Goal: Task Accomplishment & Management: Complete application form

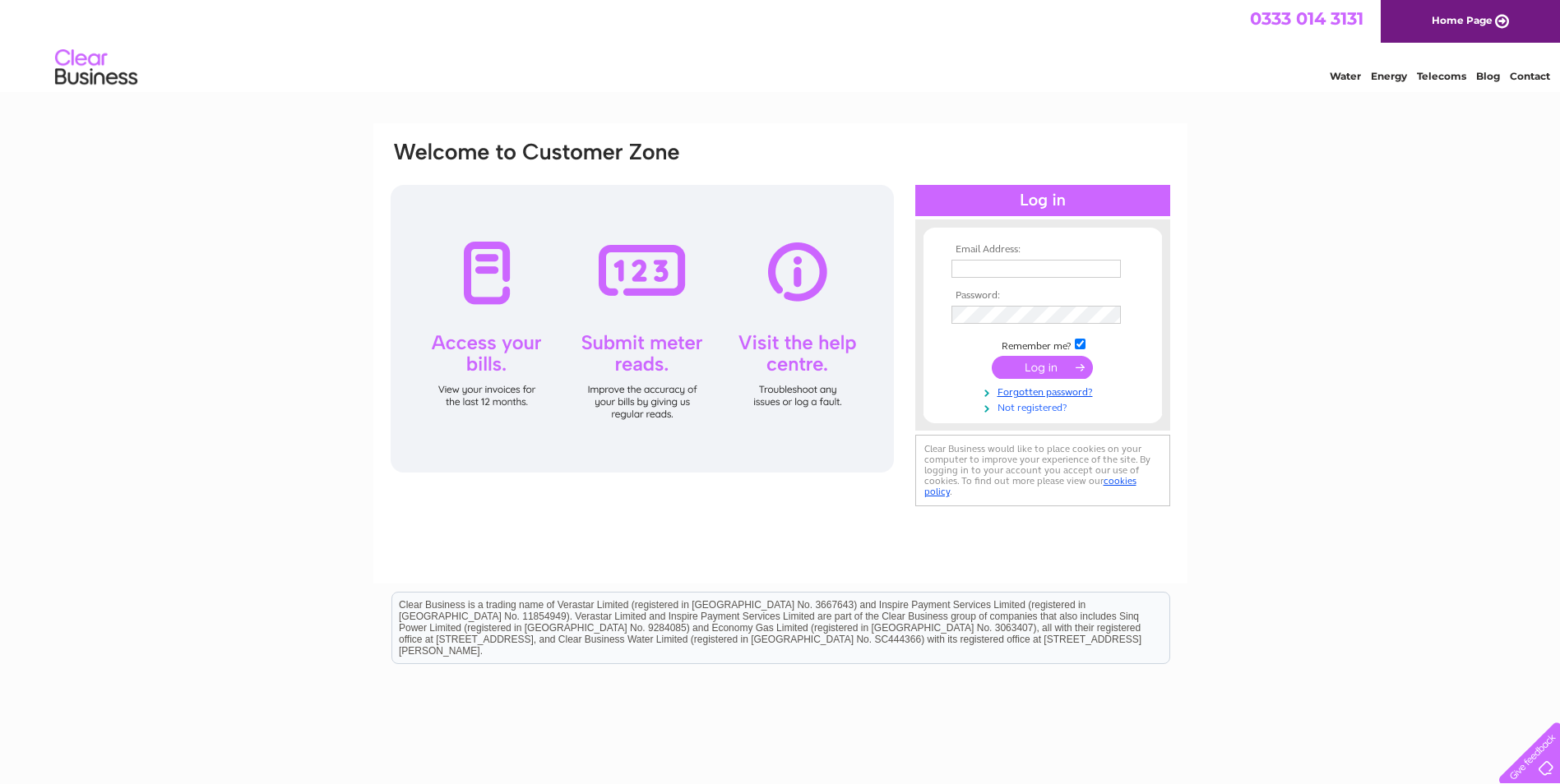
click at [1039, 409] on link "Not registered?" at bounding box center [1045, 406] width 187 height 16
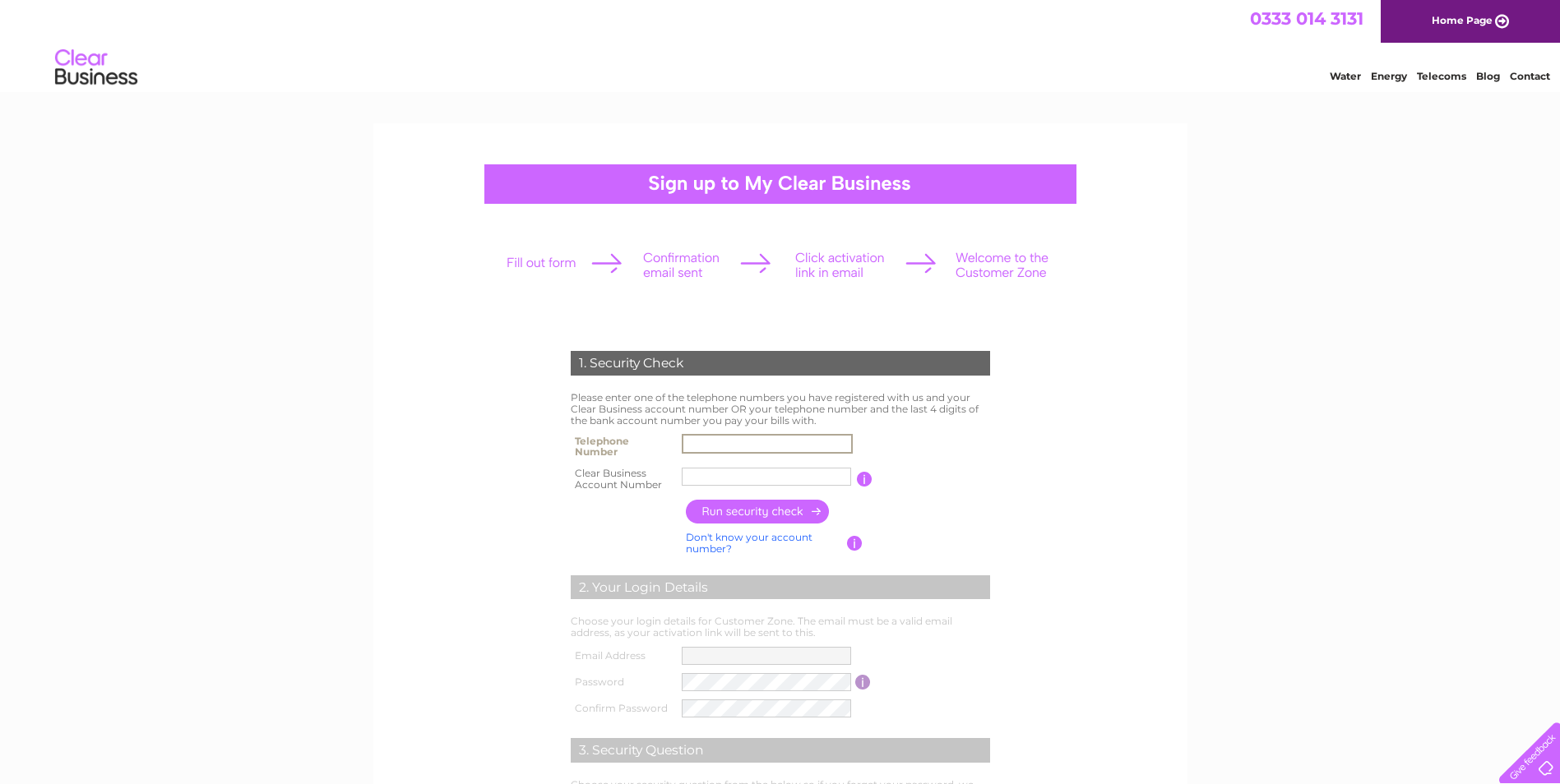
click at [779, 446] on input "text" at bounding box center [767, 443] width 171 height 20
type input "01315107170"
type input "SC 534581"
drag, startPoint x: 757, startPoint y: 476, endPoint x: 682, endPoint y: 482, distance: 75.2
click at [682, 482] on input "SC 534581" at bounding box center [767, 476] width 171 height 20
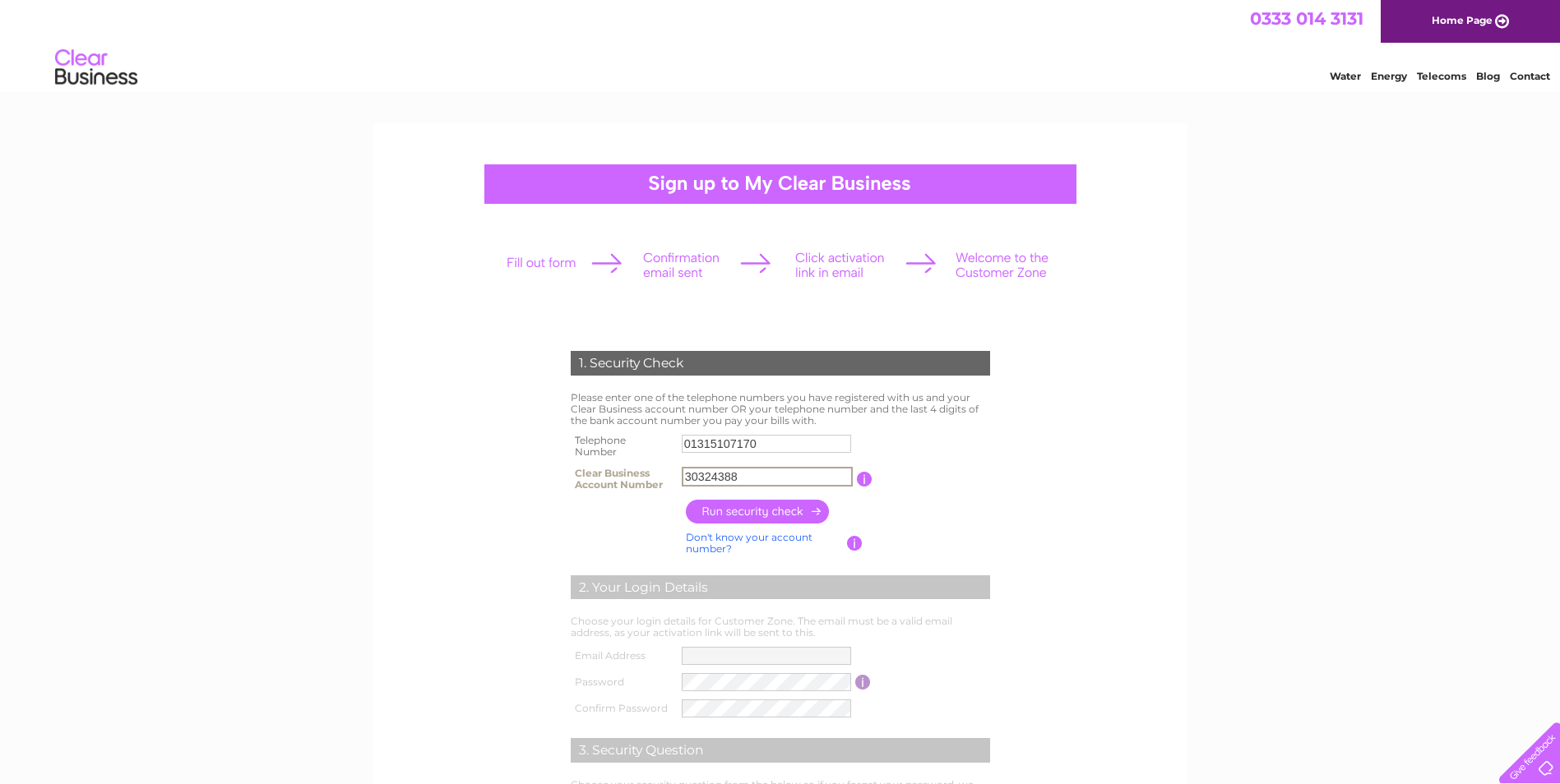
type input "30324388"
click at [770, 511] on input "button" at bounding box center [758, 512] width 144 height 24
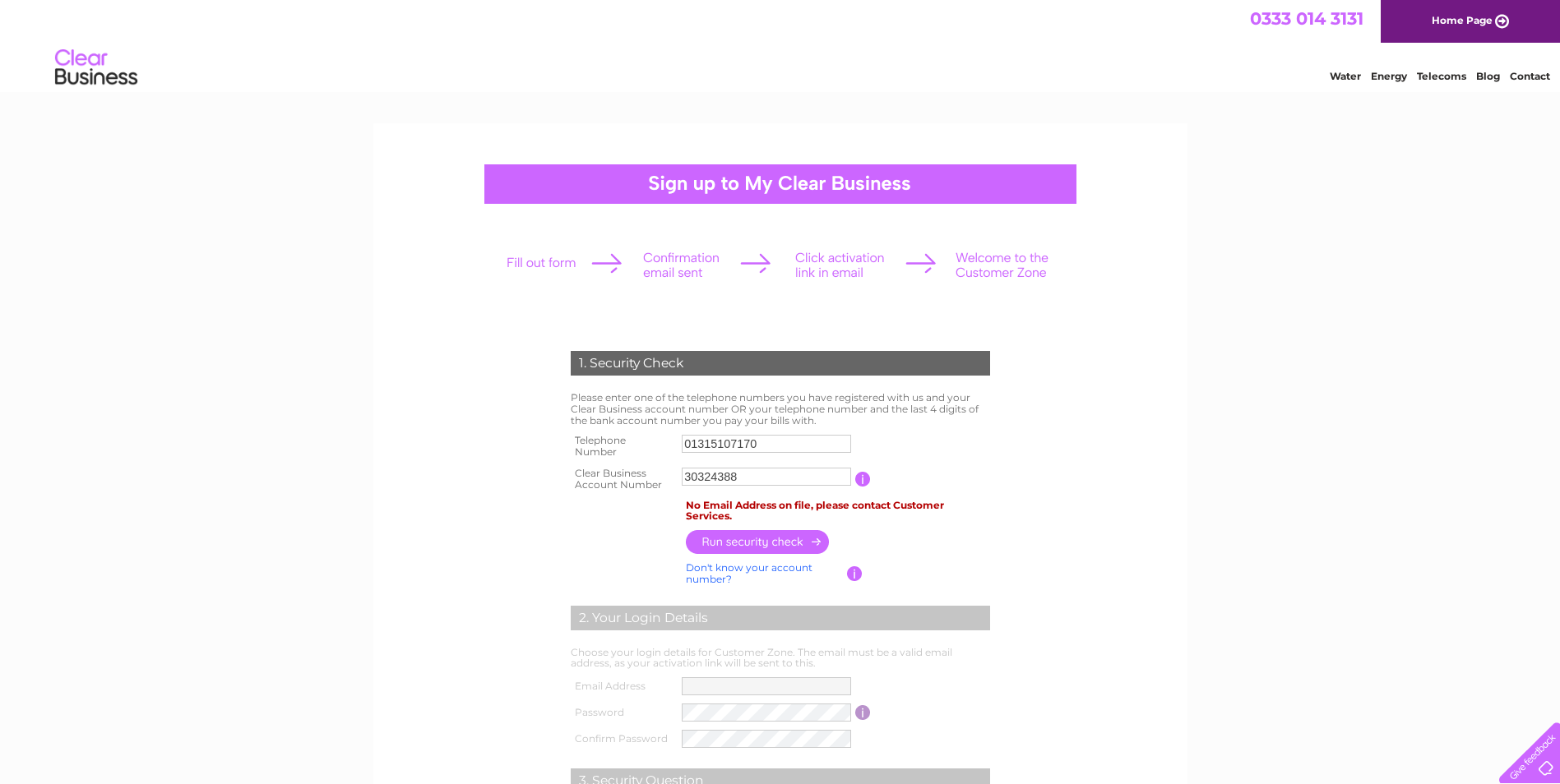
click at [1522, 75] on link "Contact" at bounding box center [1530, 76] width 41 height 12
